Goal: Information Seeking & Learning: Learn about a topic

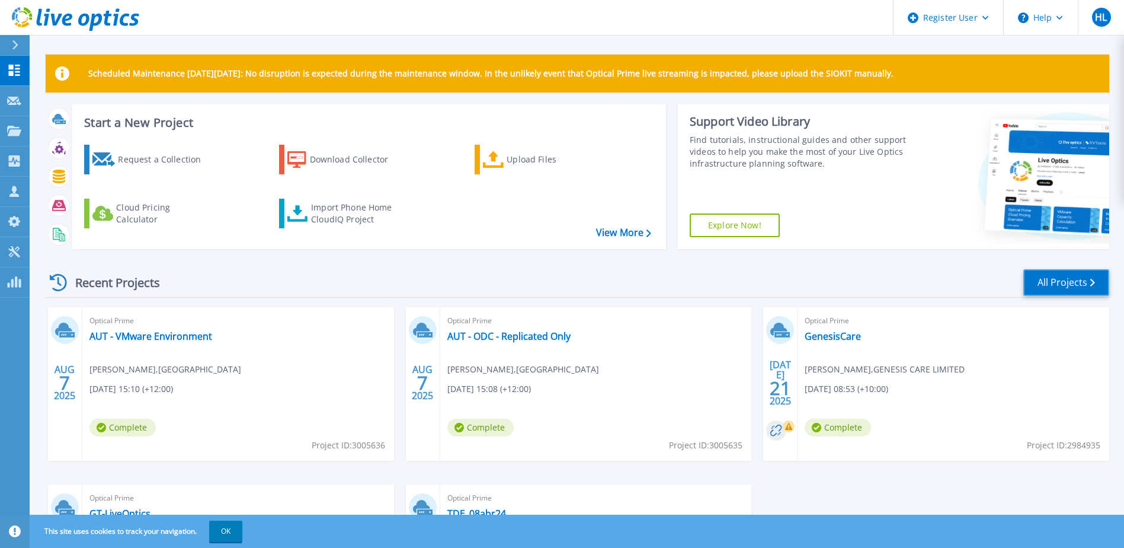
click at [1053, 289] on link "All Projects" at bounding box center [1066, 282] width 86 height 27
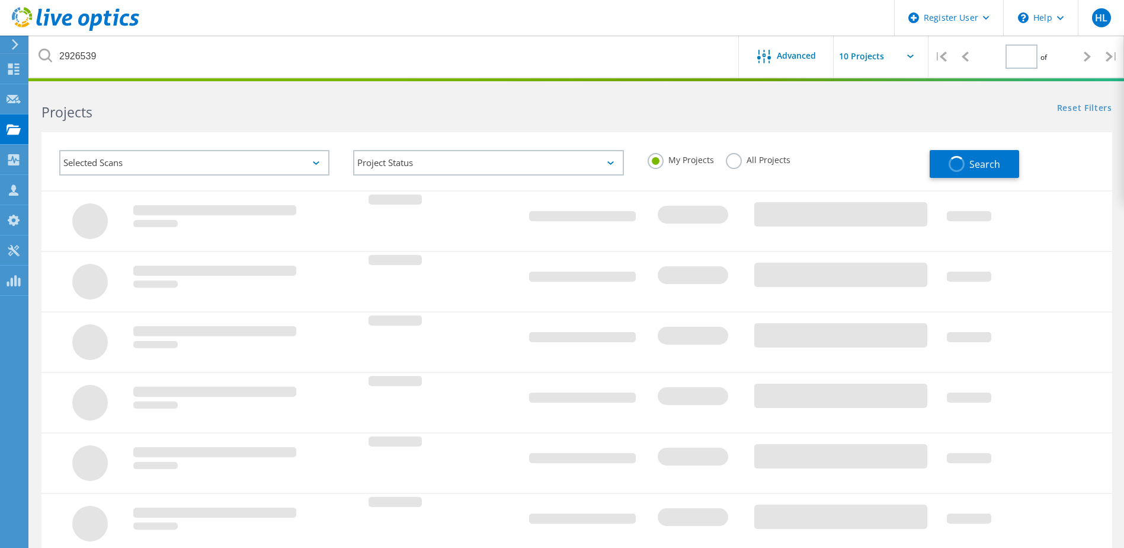
type input "1"
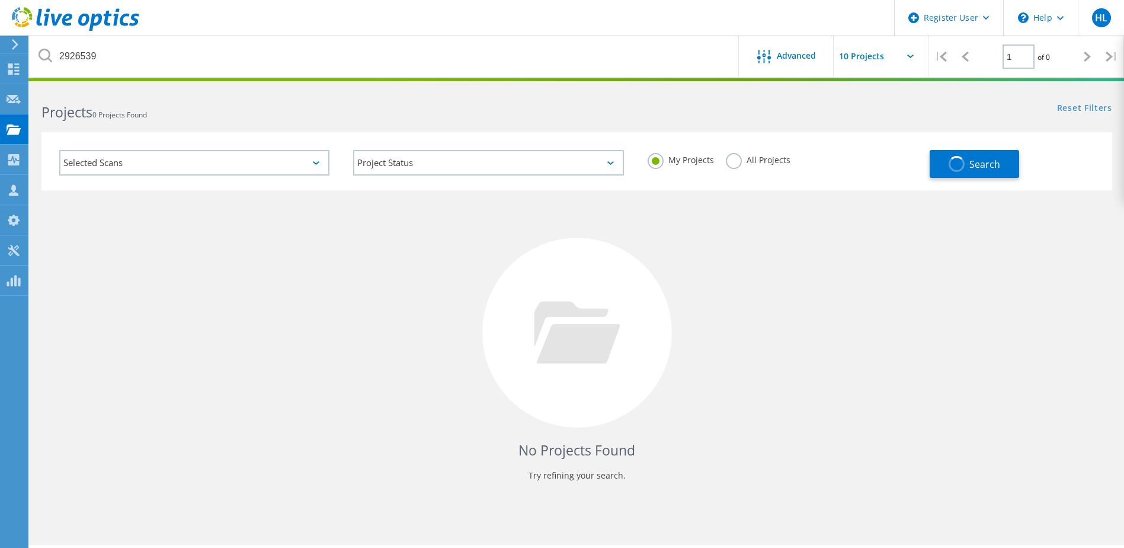
click at [726, 161] on label "All Projects" at bounding box center [758, 158] width 65 height 11
click at [0, 0] on input "All Projects" at bounding box center [0, 0] width 0 height 0
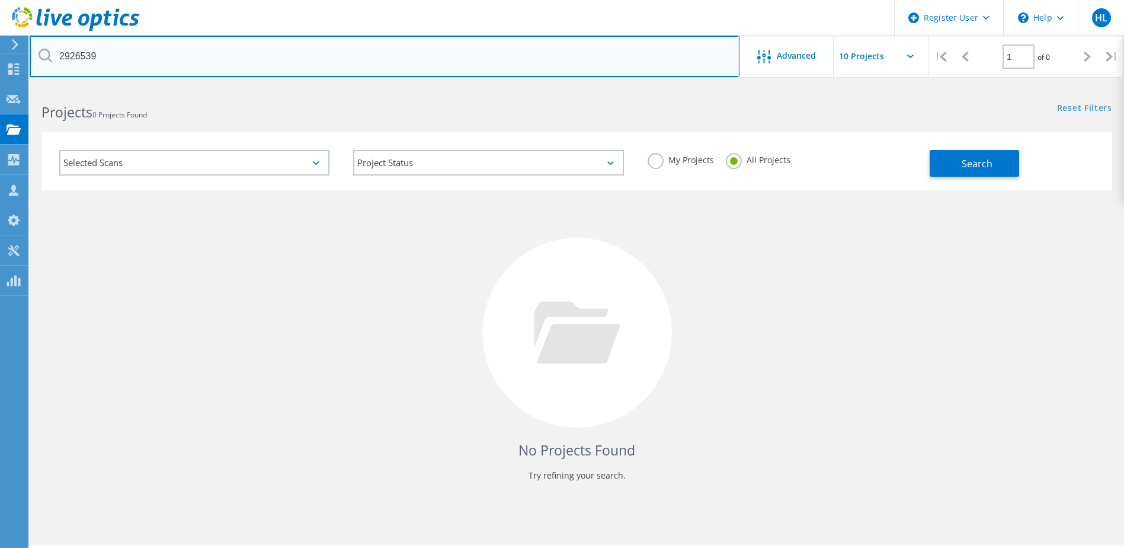
click at [351, 60] on input "2926539" at bounding box center [385, 56] width 710 height 41
drag, startPoint x: 111, startPoint y: 58, endPoint x: 164, endPoint y: 63, distance: 52.4
click at [164, 63] on input "2926539" at bounding box center [385, 56] width 710 height 41
type input "2930592"
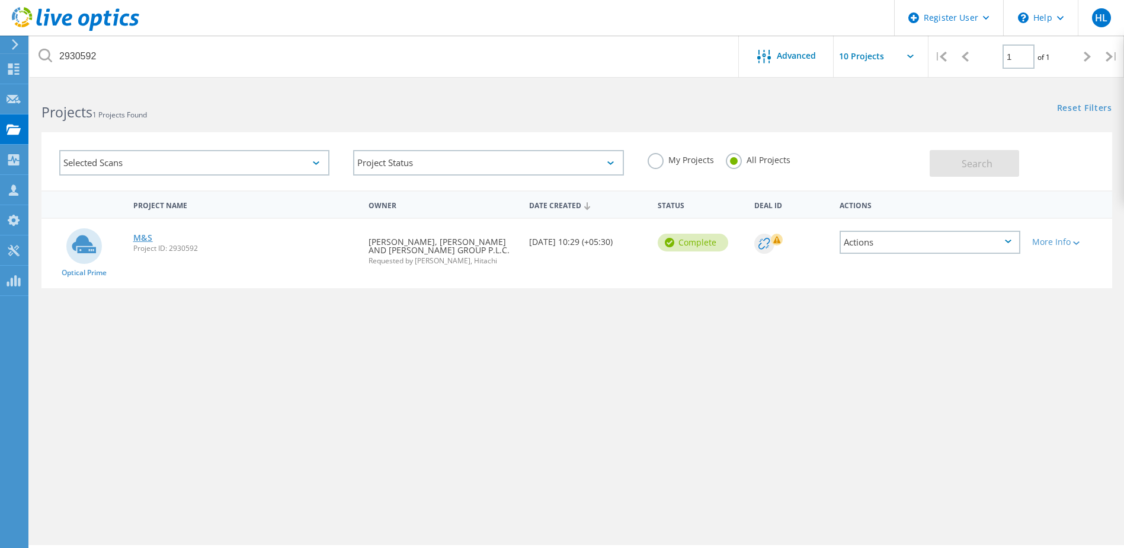
click at [145, 239] on link "M&S" at bounding box center [143, 237] width 20 height 8
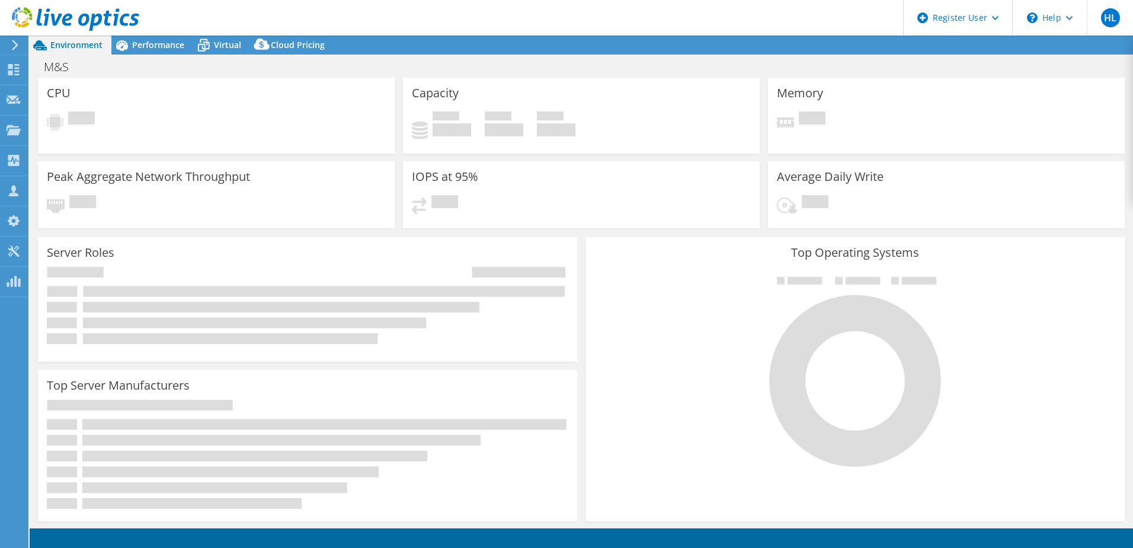
select select "[GEOGRAPHIC_DATA]"
select select "INR"
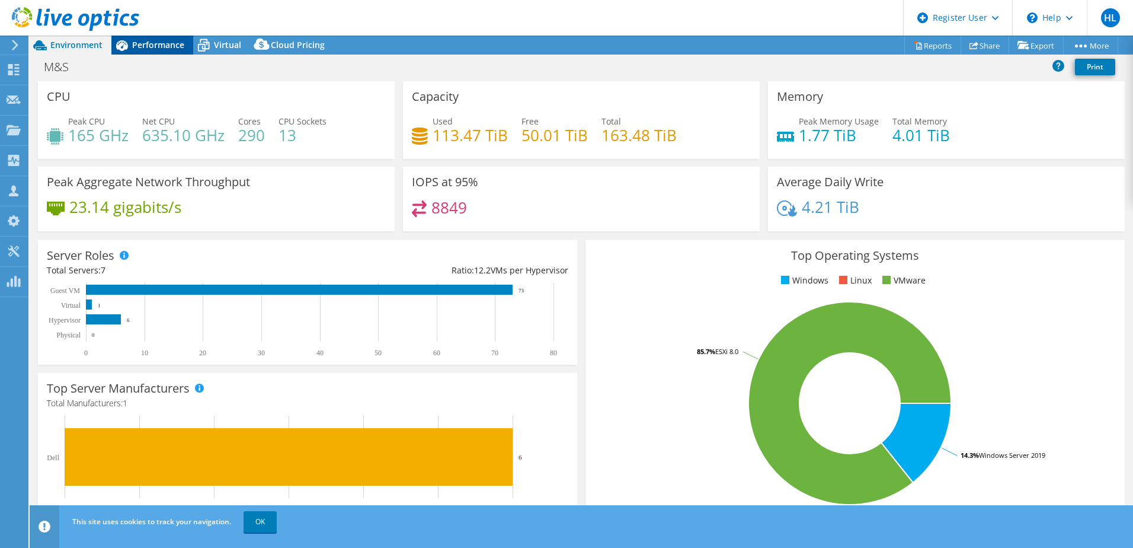
click at [150, 53] on div "Performance" at bounding box center [152, 45] width 82 height 19
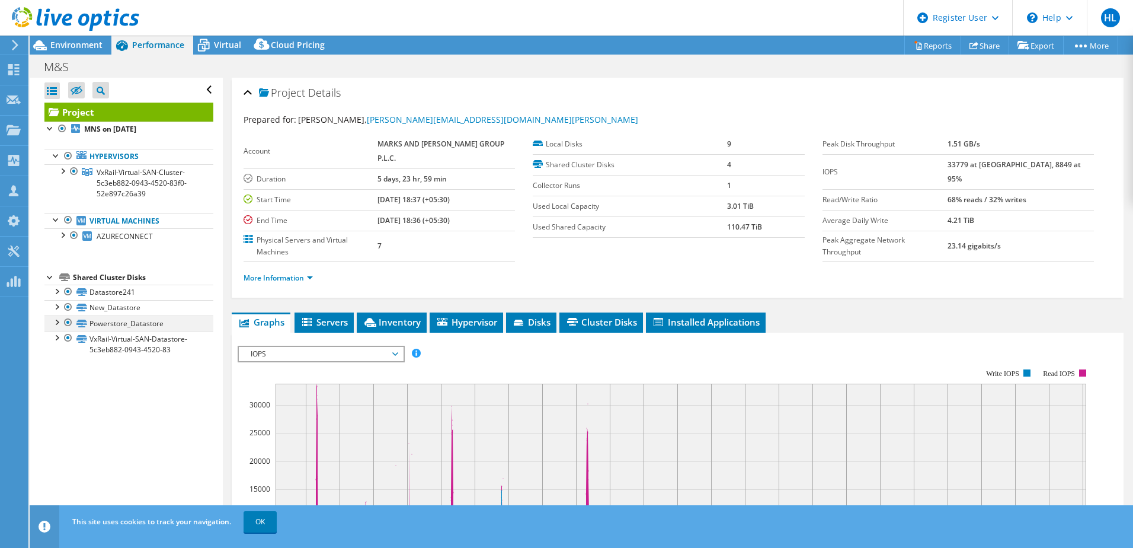
click at [65, 321] on div at bounding box center [68, 322] width 12 height 14
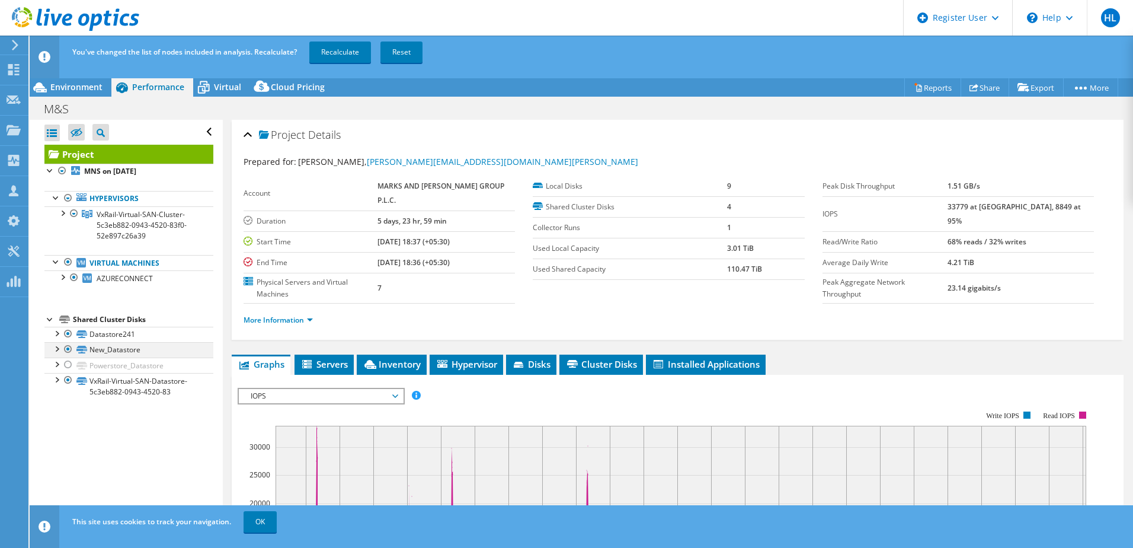
click at [55, 344] on div at bounding box center [56, 348] width 12 height 12
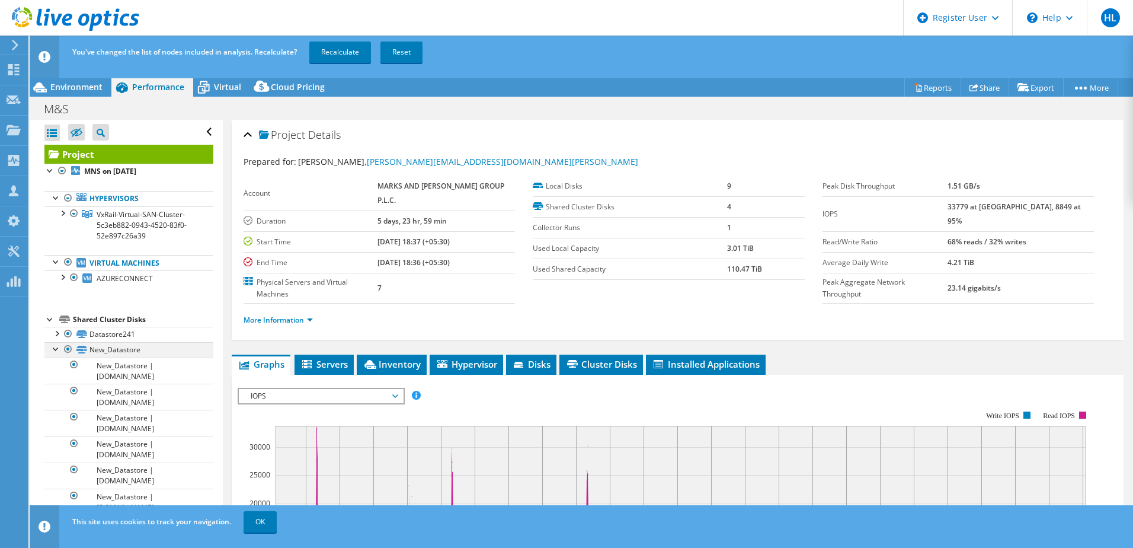
click at [56, 348] on div at bounding box center [56, 348] width 12 height 12
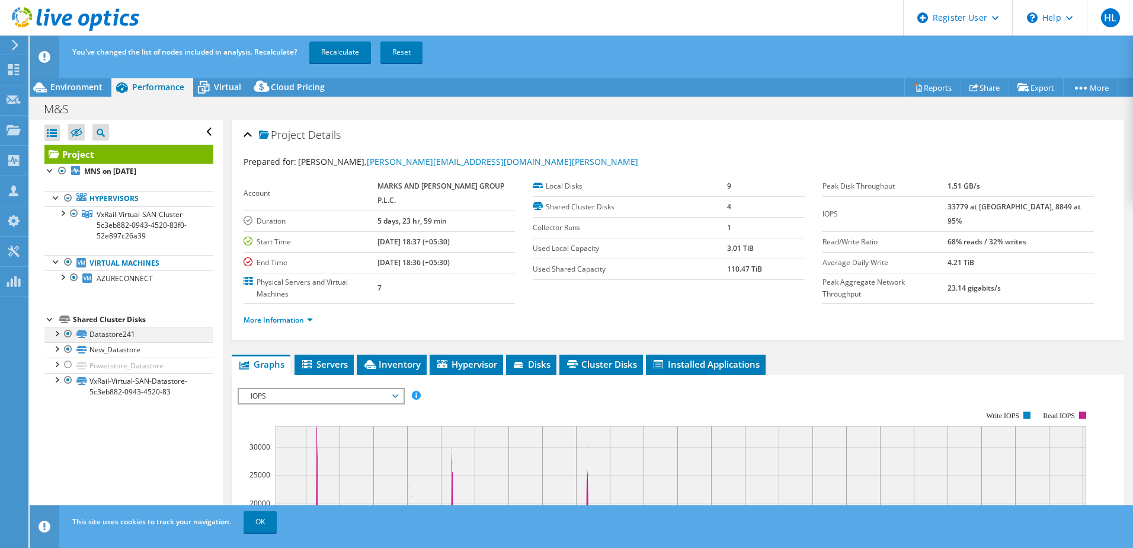
click at [59, 332] on div at bounding box center [56, 332] width 12 height 12
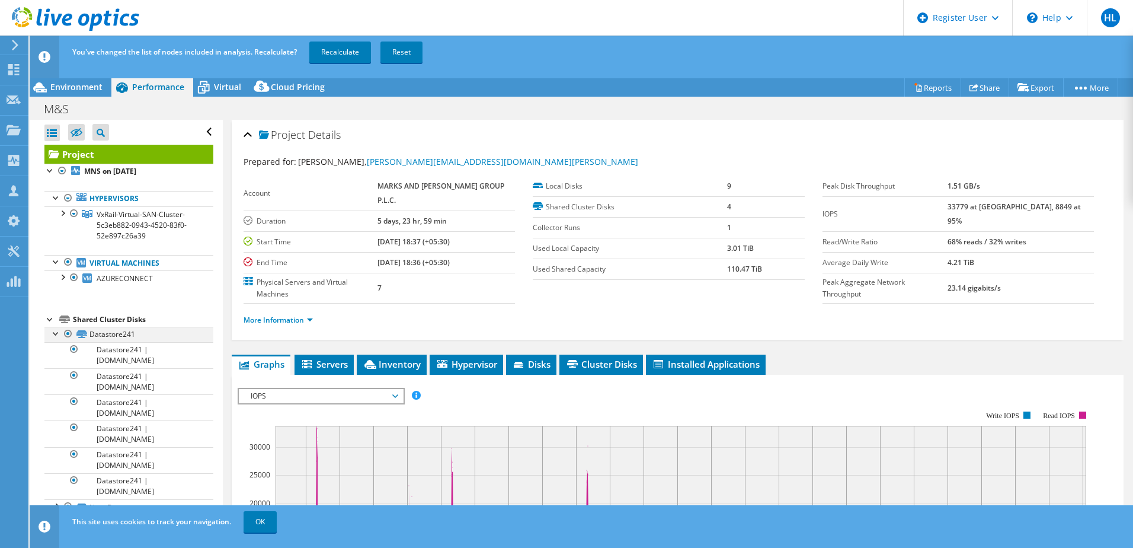
click at [59, 332] on div at bounding box center [56, 332] width 12 height 12
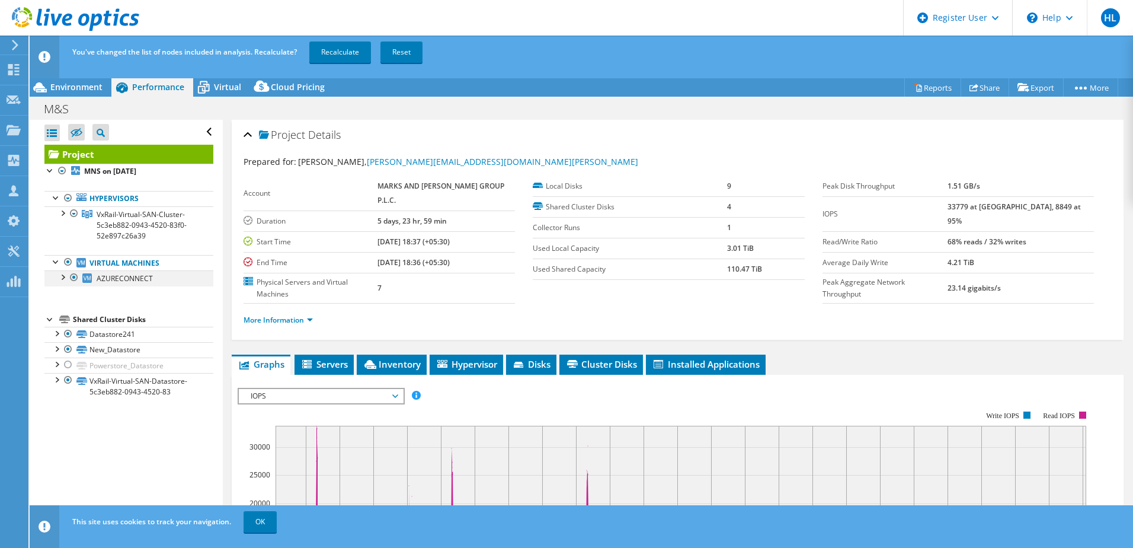
click at [64, 277] on div at bounding box center [62, 276] width 12 height 12
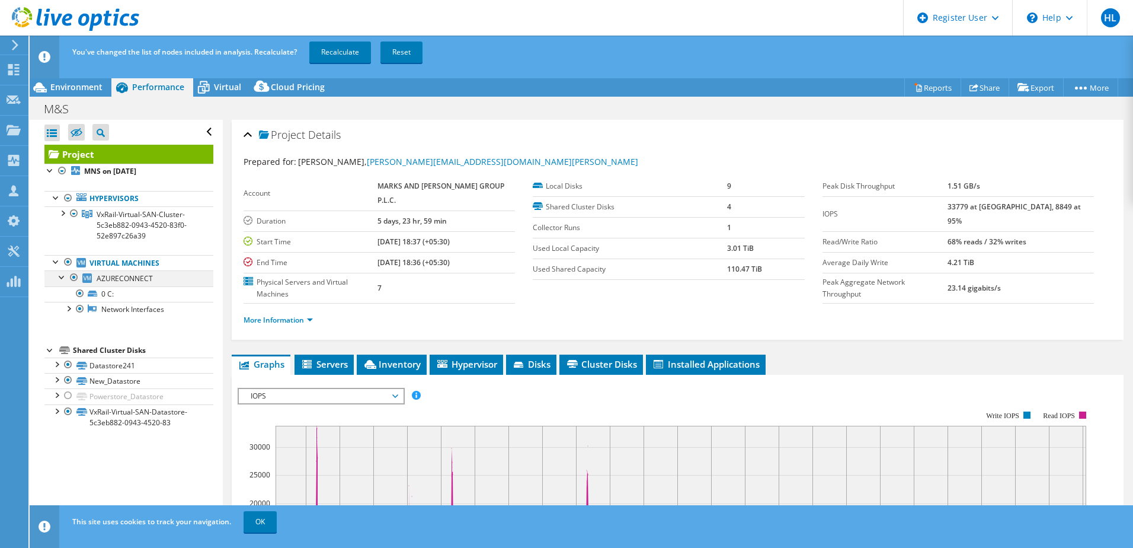
click at [64, 277] on div at bounding box center [62, 276] width 12 height 12
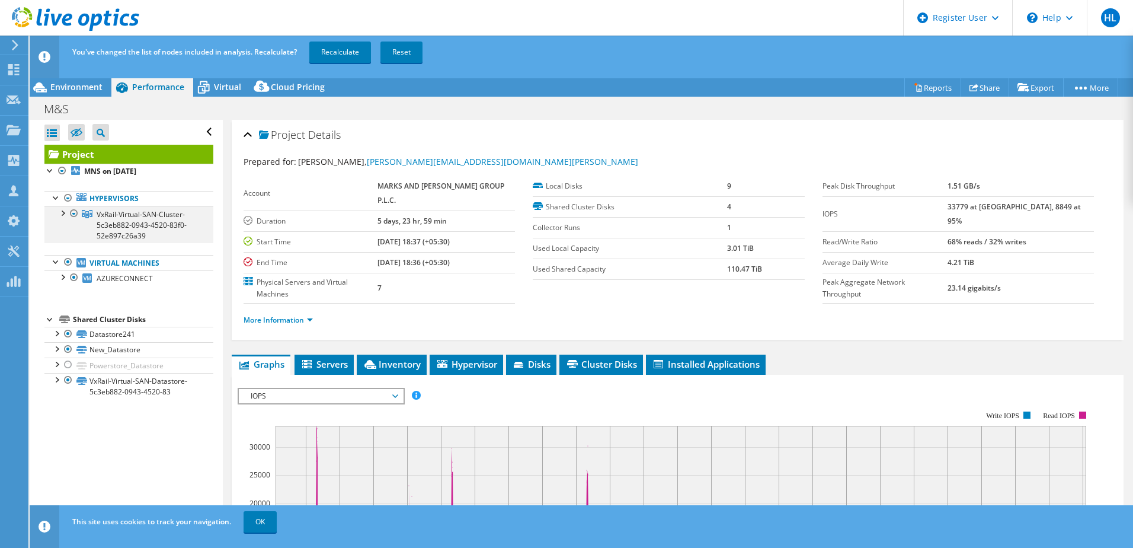
click at [73, 211] on div at bounding box center [74, 213] width 12 height 14
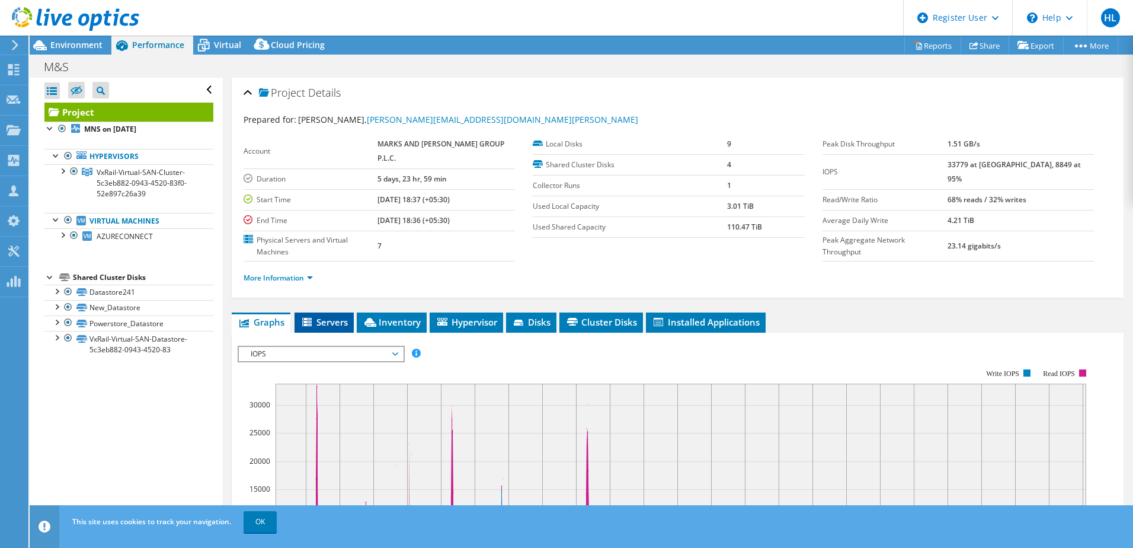
click at [336, 316] on span "Servers" at bounding box center [323, 322] width 47 height 12
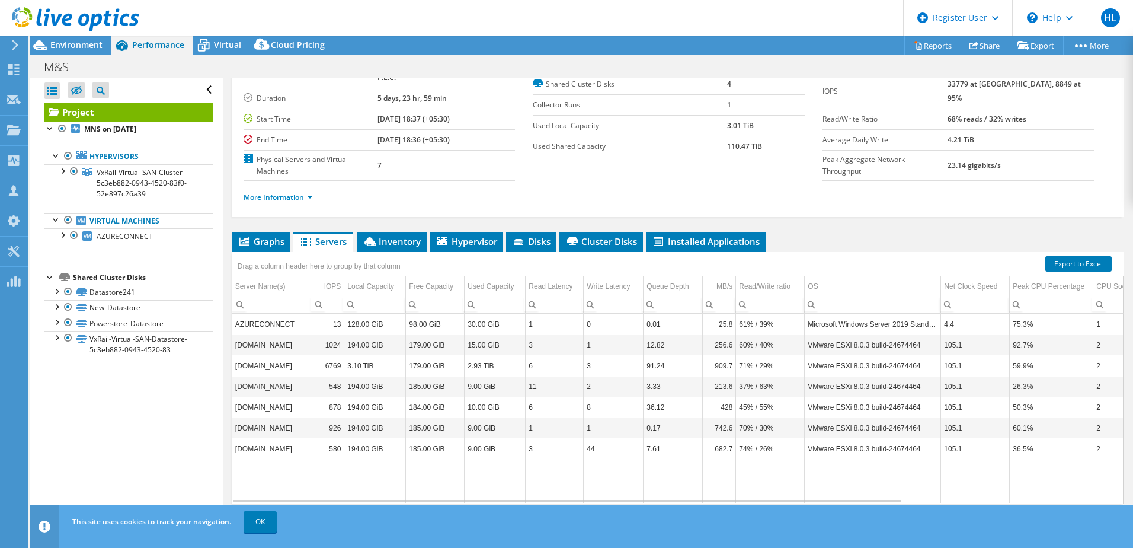
scroll to position [81, 0]
click at [392, 235] on span "Inventory" at bounding box center [392, 241] width 58 height 12
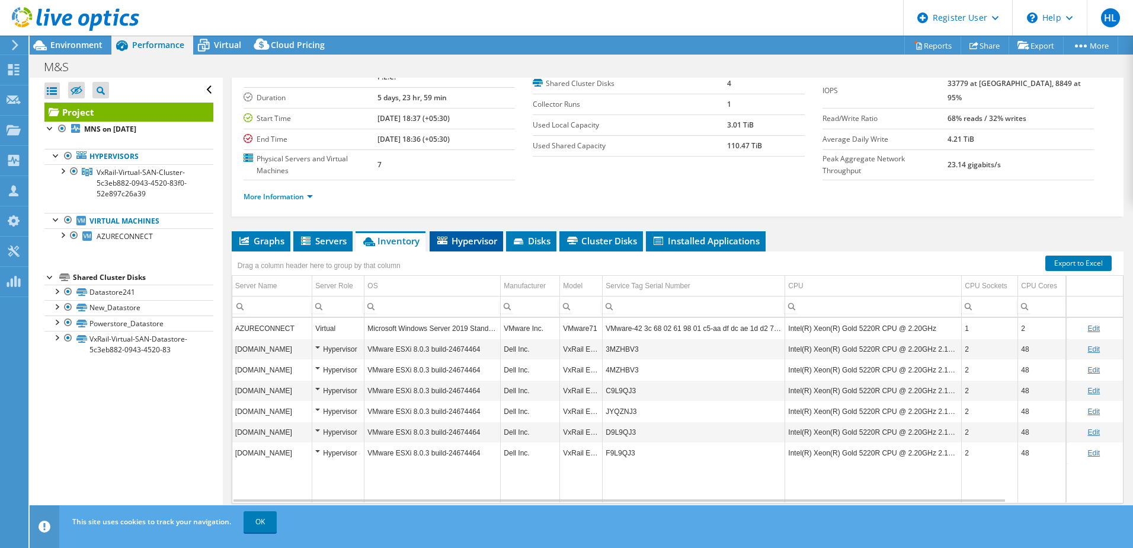
click at [472, 235] on span "Hypervisor" at bounding box center [467, 241] width 62 height 12
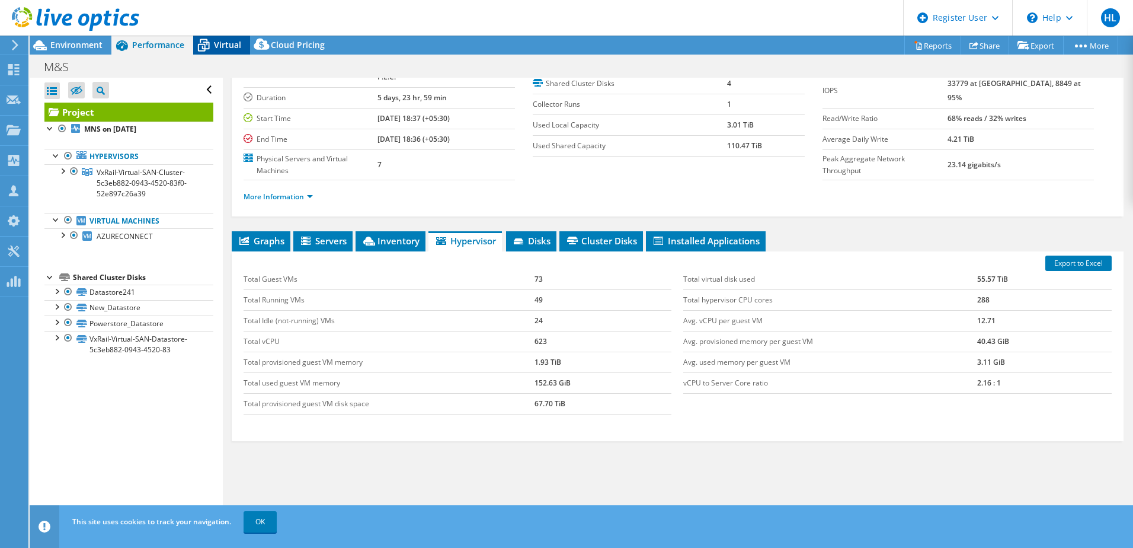
click at [212, 44] on icon at bounding box center [203, 45] width 21 height 21
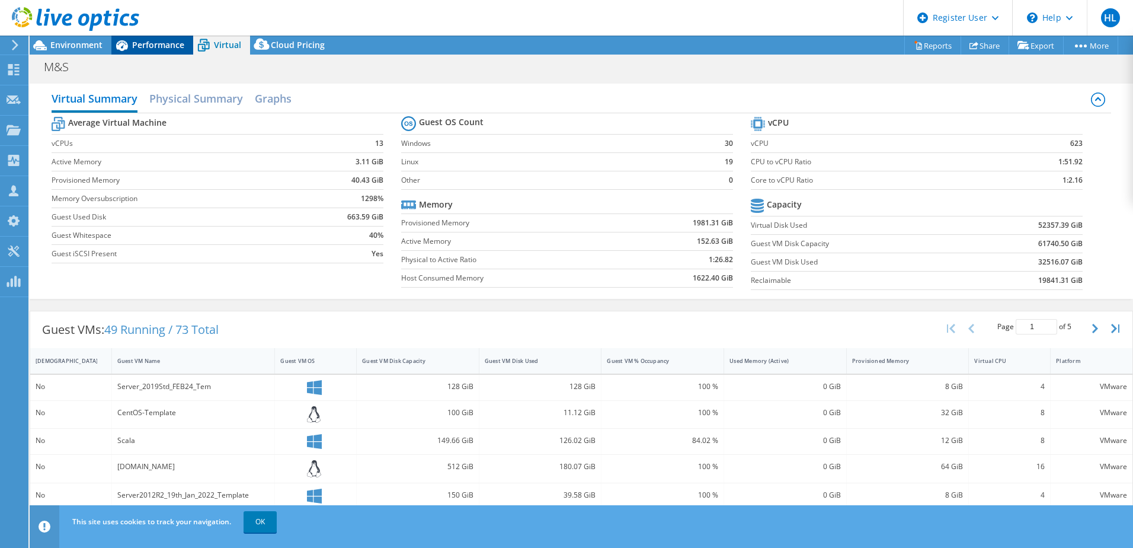
click at [152, 54] on div "Performance" at bounding box center [152, 45] width 82 height 19
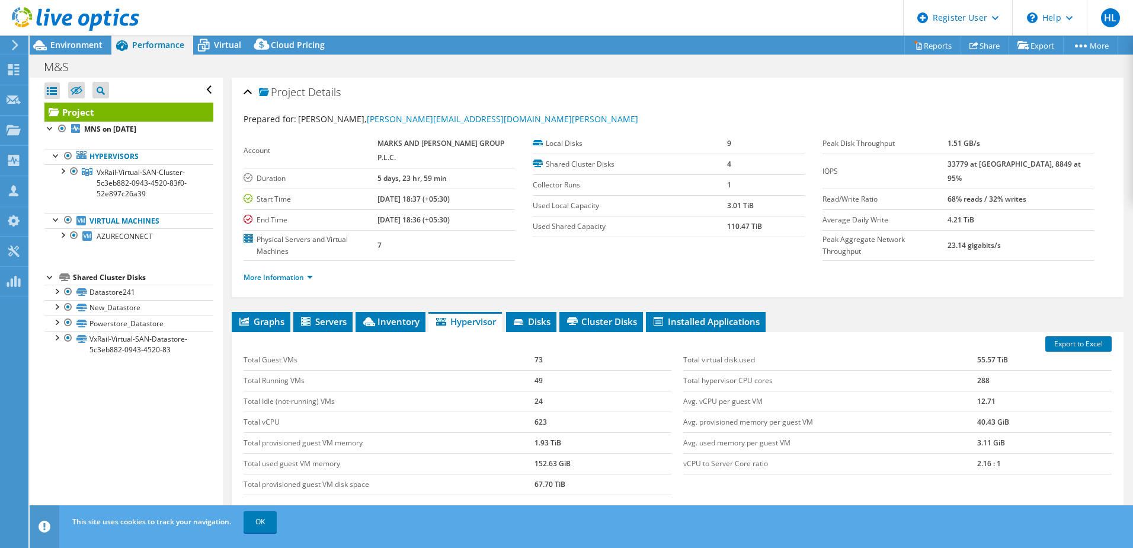
scroll to position [0, 0]
click at [305, 273] on link "More Information" at bounding box center [278, 278] width 69 height 10
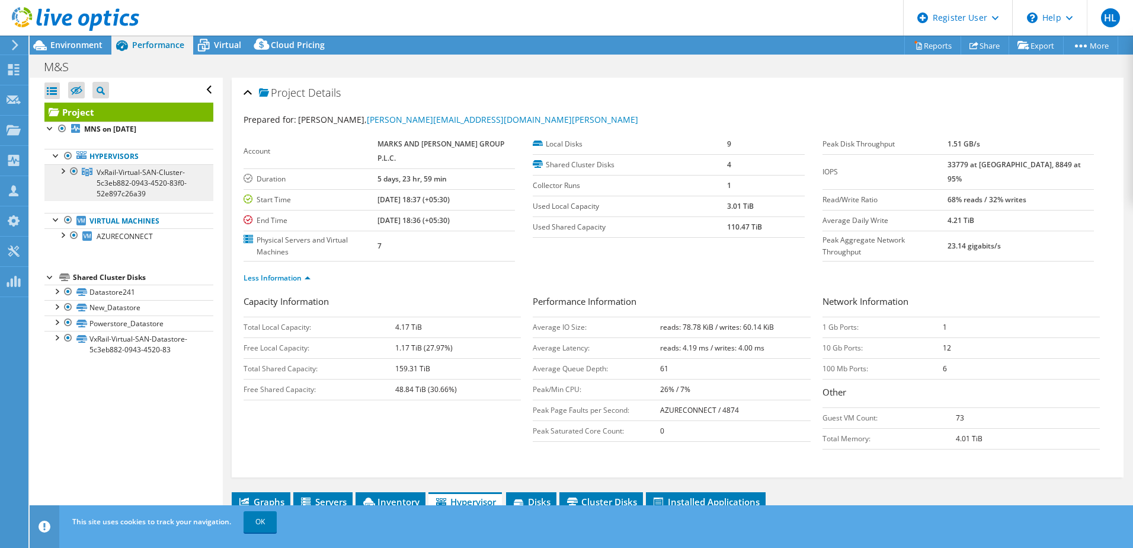
click at [124, 173] on span "VxRail-Virtual-SAN-Cluster-5c3eb882-0943-4520-83f0-52e897c26a39" at bounding box center [142, 182] width 90 height 31
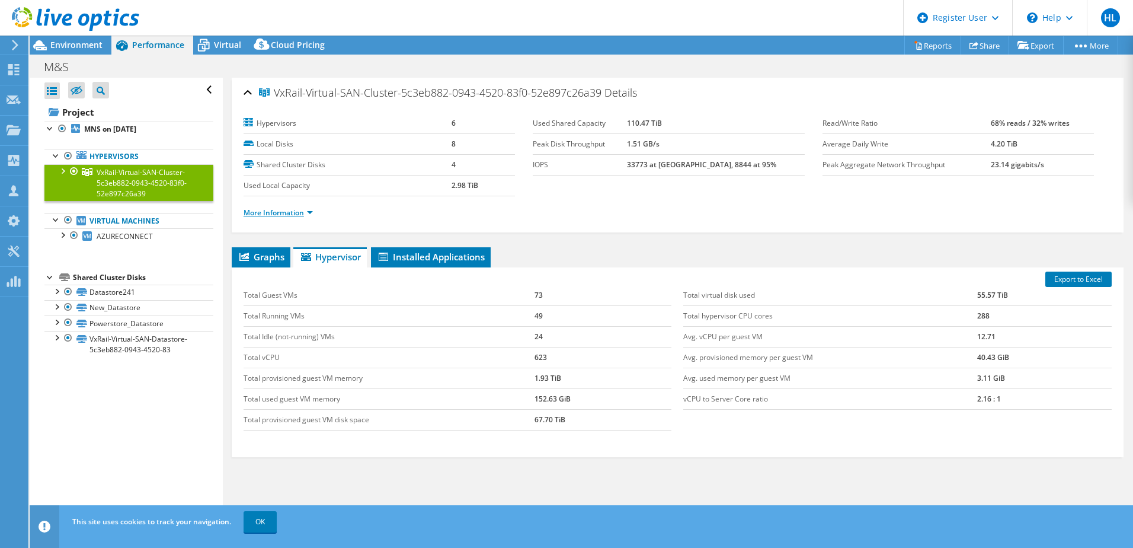
click at [296, 211] on link "More Information" at bounding box center [278, 212] width 69 height 10
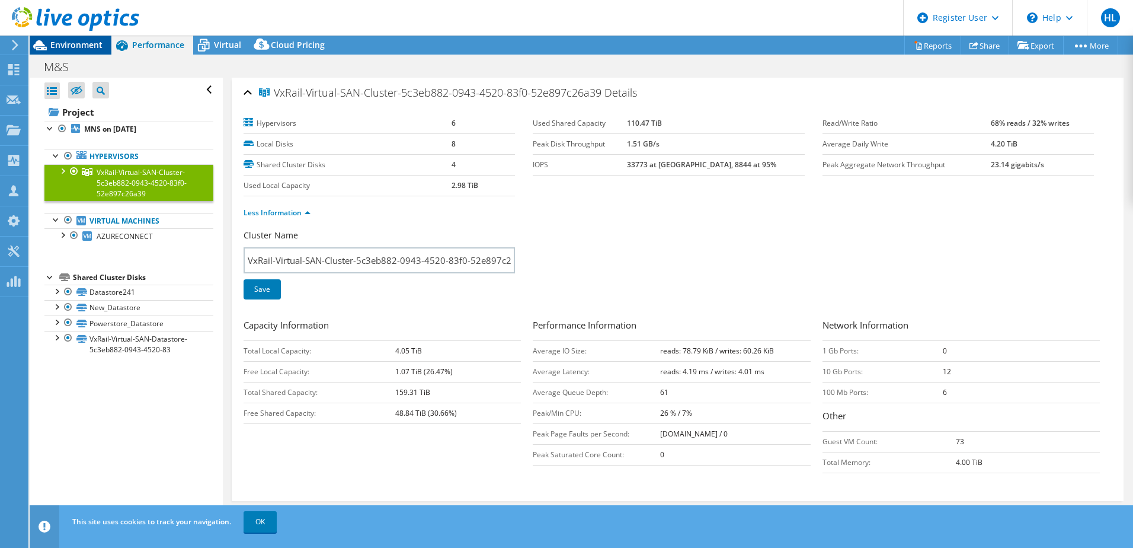
click at [84, 44] on span "Environment" at bounding box center [76, 44] width 52 height 11
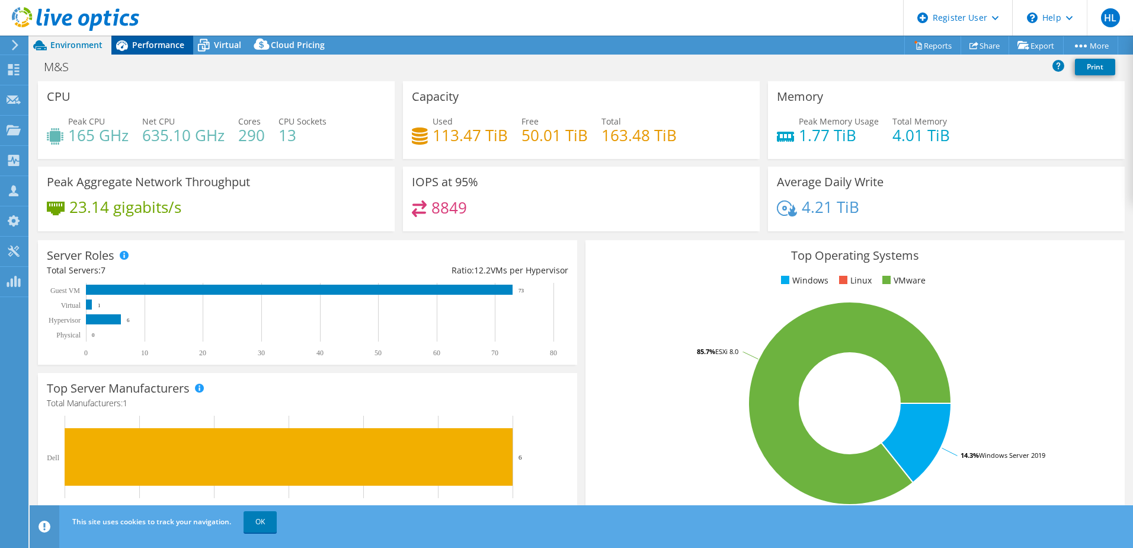
click at [139, 43] on span "Performance" at bounding box center [158, 44] width 52 height 11
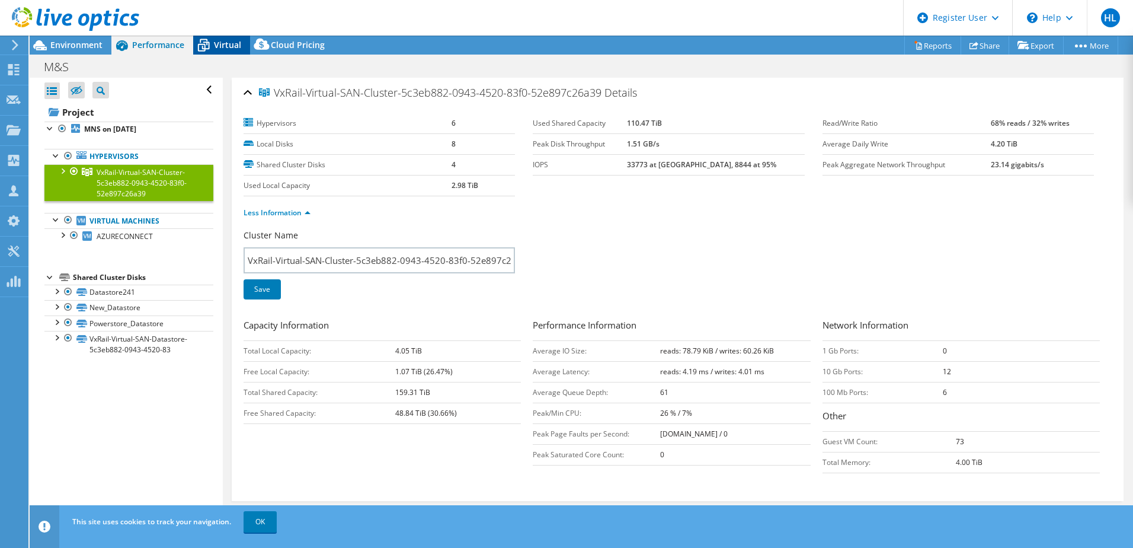
click at [228, 42] on span "Virtual" at bounding box center [227, 44] width 27 height 11
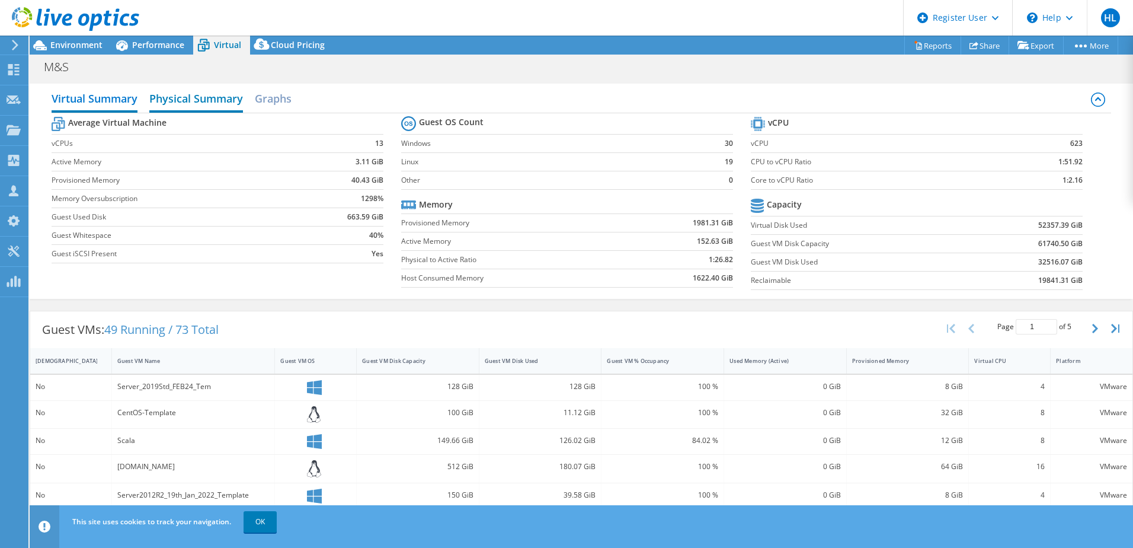
click at [215, 104] on h2 "Physical Summary" at bounding box center [196, 100] width 94 height 26
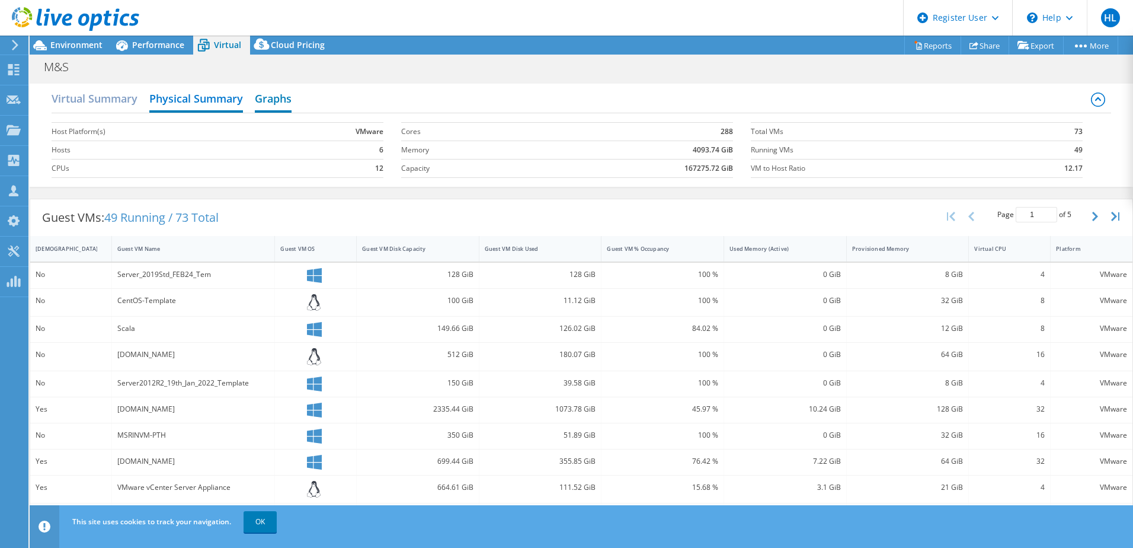
click at [274, 100] on h2 "Graphs" at bounding box center [273, 100] width 37 height 26
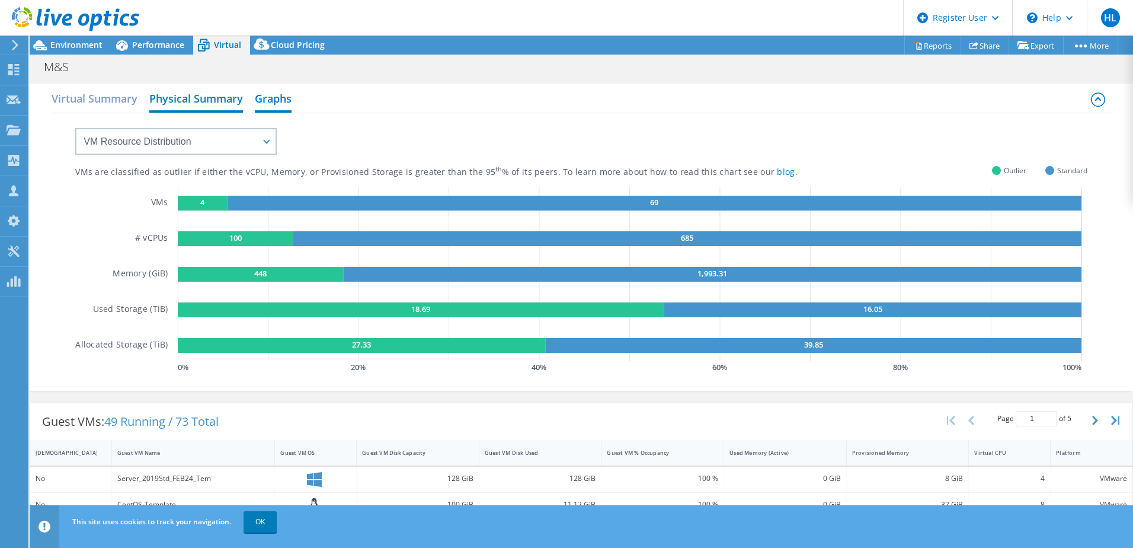
click at [200, 103] on h2 "Physical Summary" at bounding box center [196, 100] width 94 height 26
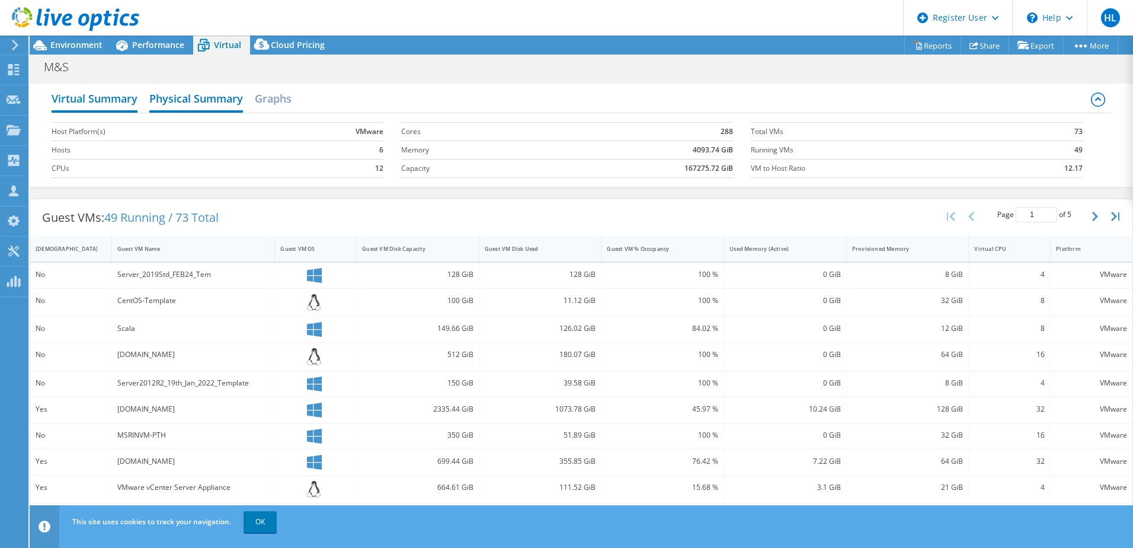
click at [115, 100] on h2 "Virtual Summary" at bounding box center [95, 100] width 86 height 26
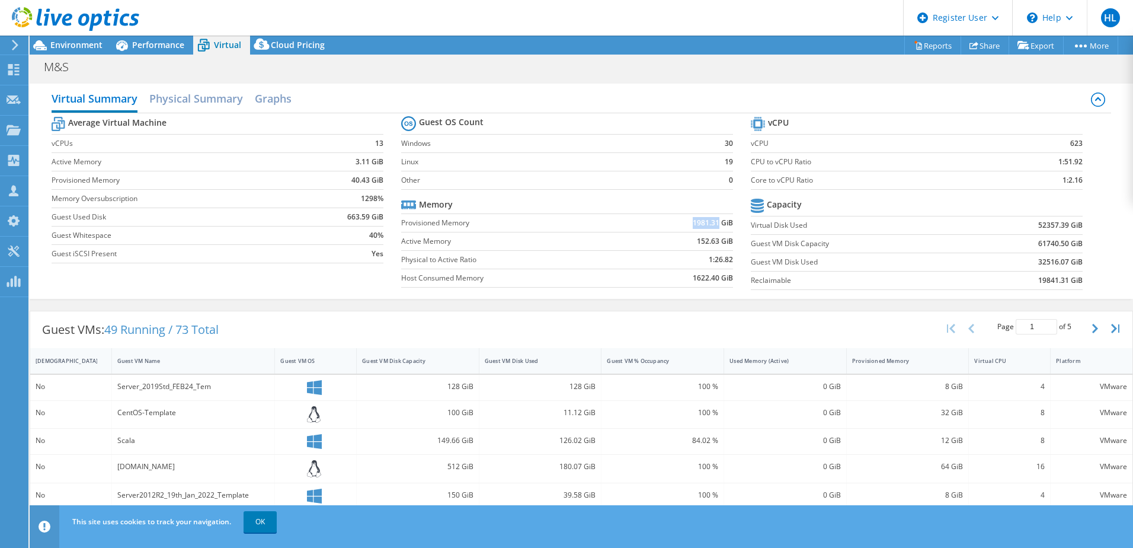
drag, startPoint x: 686, startPoint y: 223, endPoint x: 713, endPoint y: 224, distance: 27.3
click at [713, 224] on td "1981.31 GiB" at bounding box center [681, 222] width 104 height 18
copy b "1981.31"
click at [79, 42] on span "Environment" at bounding box center [76, 44] width 52 height 11
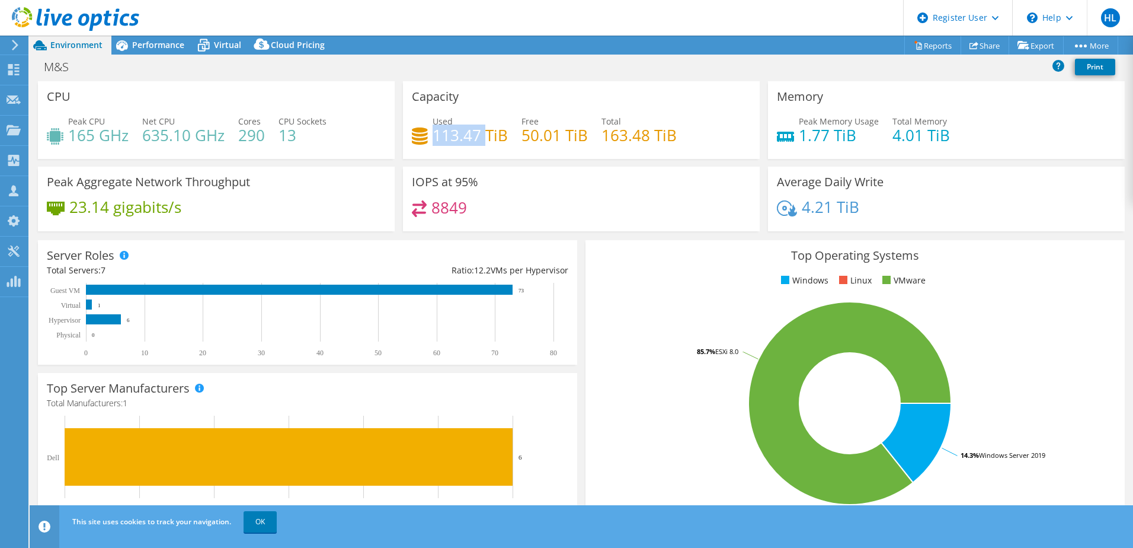
drag, startPoint x: 432, startPoint y: 135, endPoint x: 486, endPoint y: 134, distance: 53.9
click at [486, 134] on h4 "113.47 TiB" at bounding box center [470, 135] width 75 height 13
copy h4 "113.47"
